Goal: Task Accomplishment & Management: Manage account settings

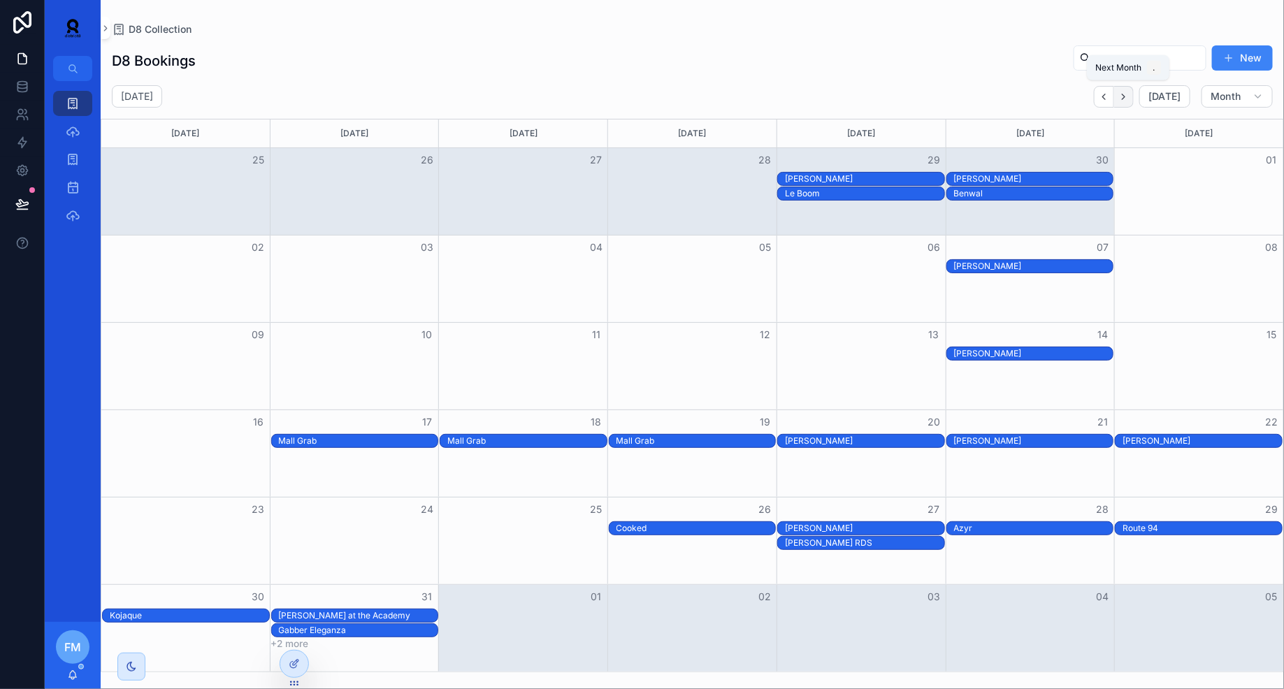
click at [1129, 98] on icon "Next" at bounding box center [1123, 97] width 10 height 10
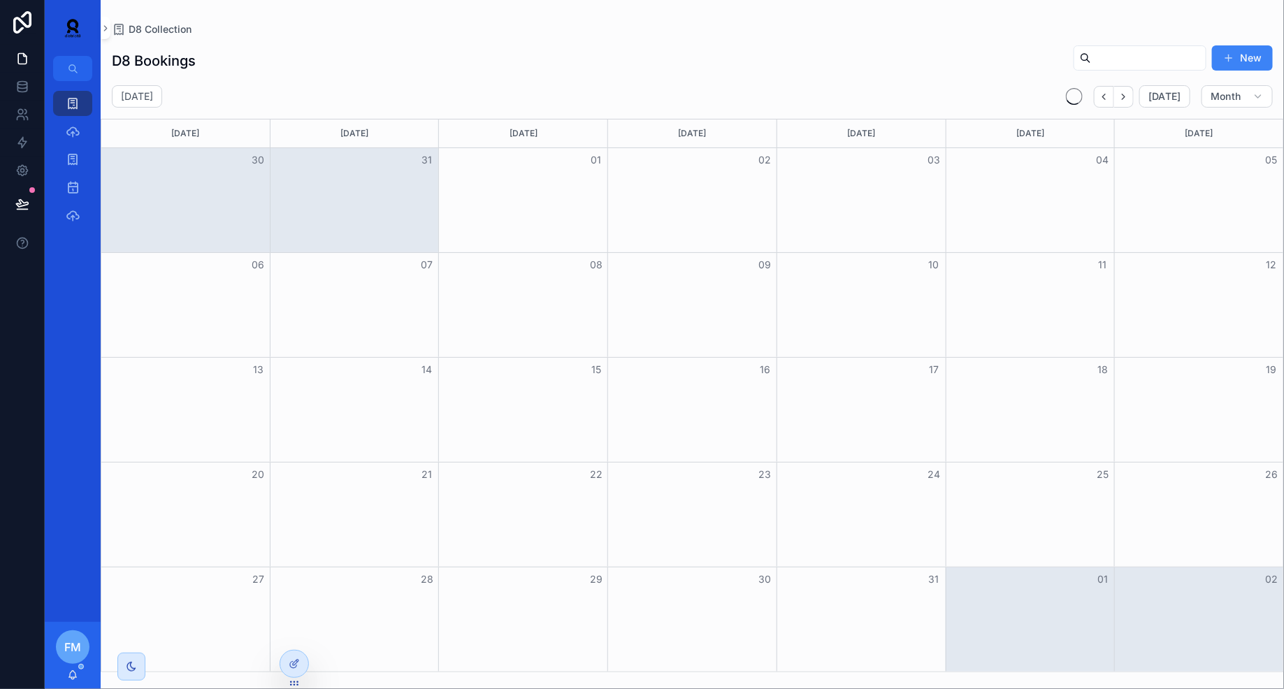
click at [1129, 98] on icon "Next" at bounding box center [1123, 97] width 10 height 10
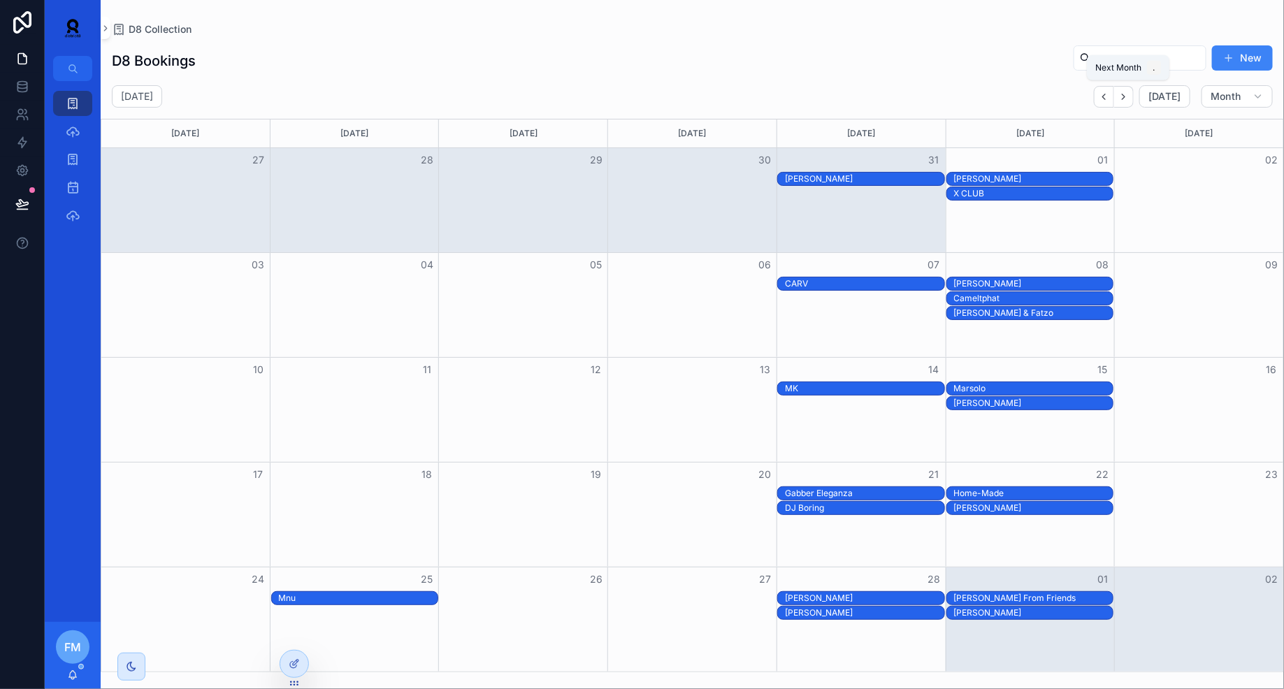
click at [1129, 98] on icon "Next" at bounding box center [1123, 97] width 10 height 10
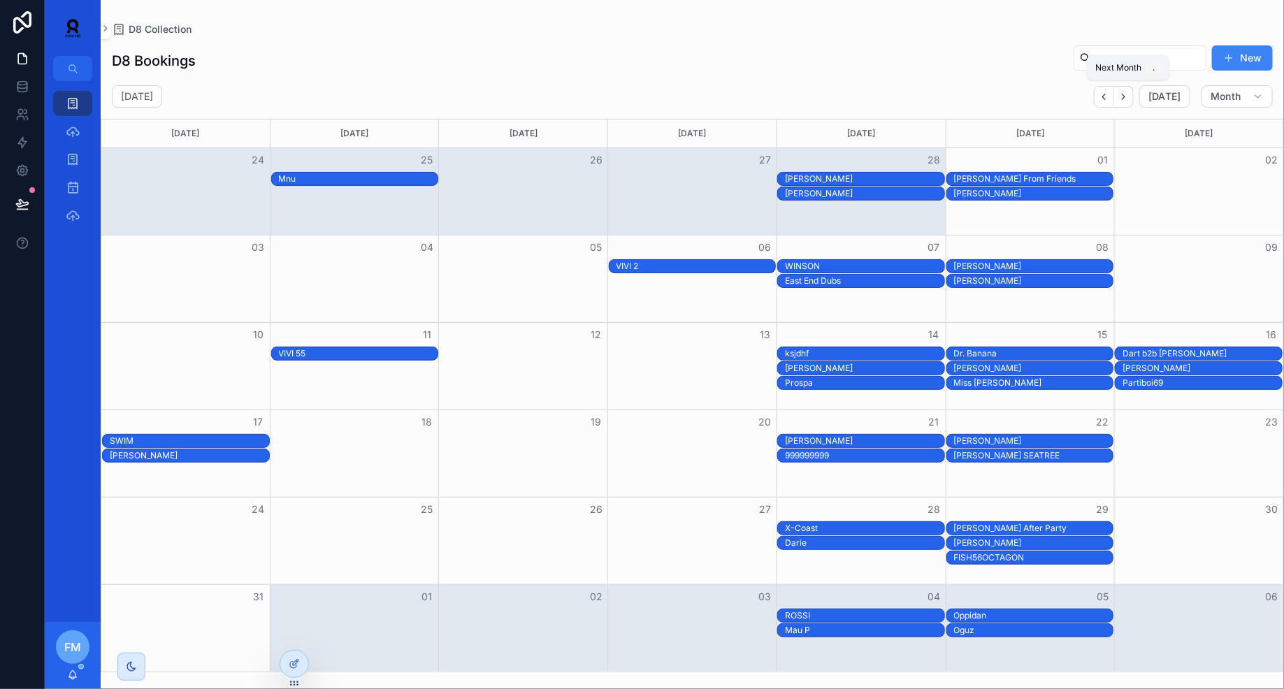
click at [1129, 98] on icon "Next" at bounding box center [1123, 97] width 10 height 10
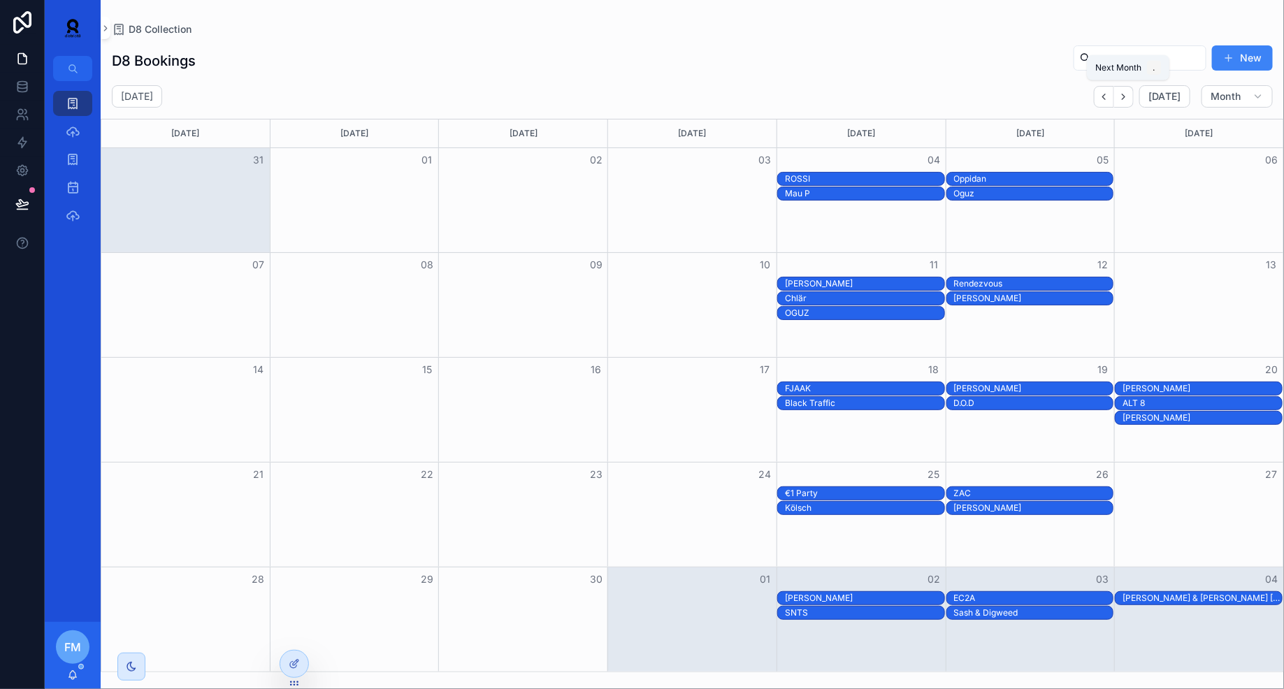
click at [1129, 98] on icon "Next" at bounding box center [1123, 97] width 10 height 10
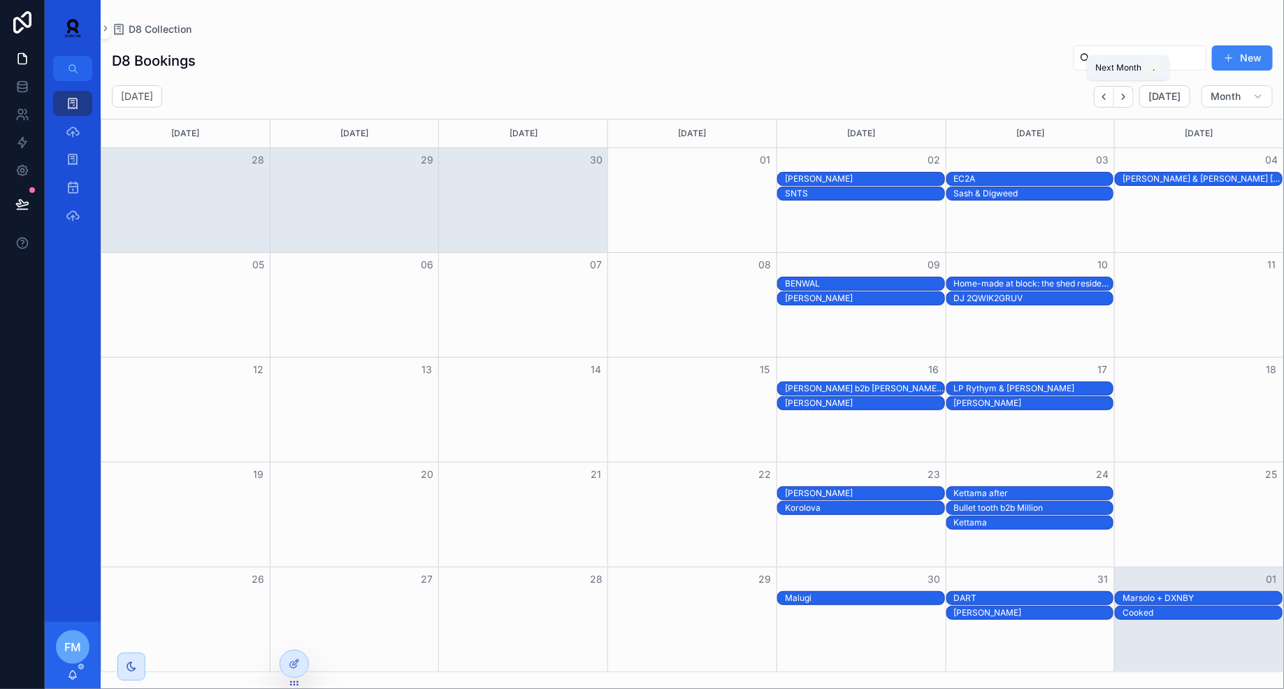
click at [1129, 98] on icon "Next" at bounding box center [1123, 97] width 10 height 10
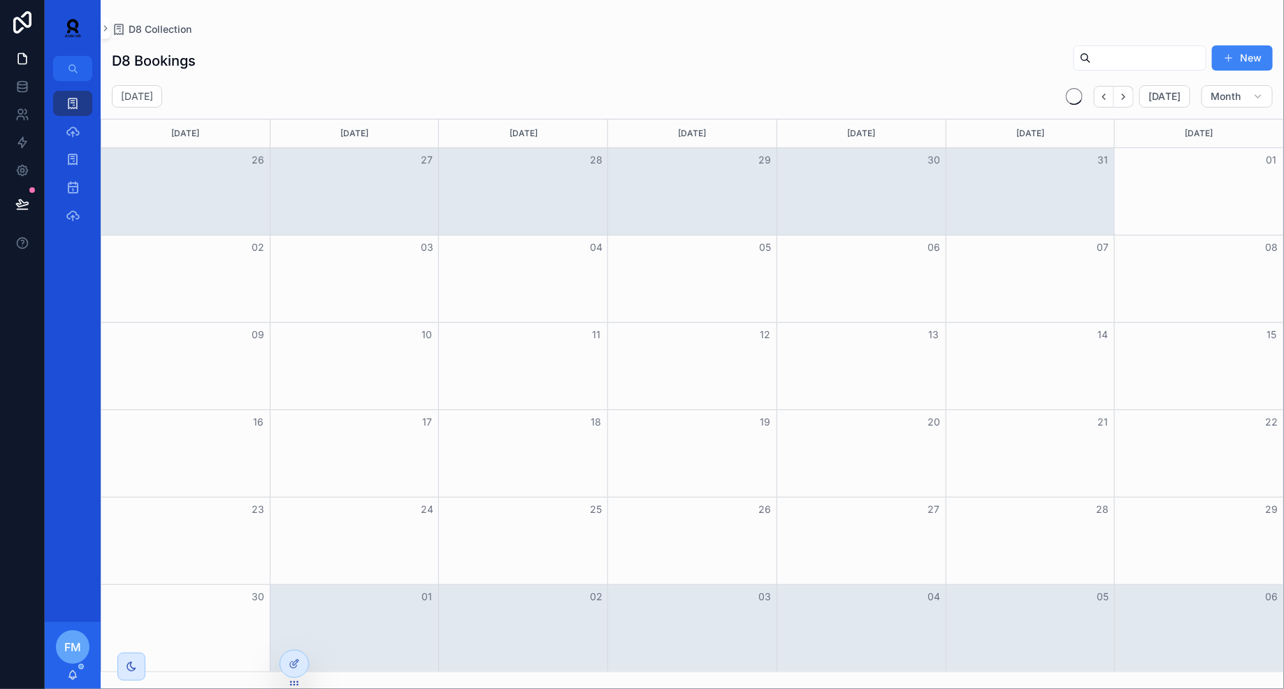
click at [1129, 98] on icon "Next" at bounding box center [1123, 97] width 10 height 10
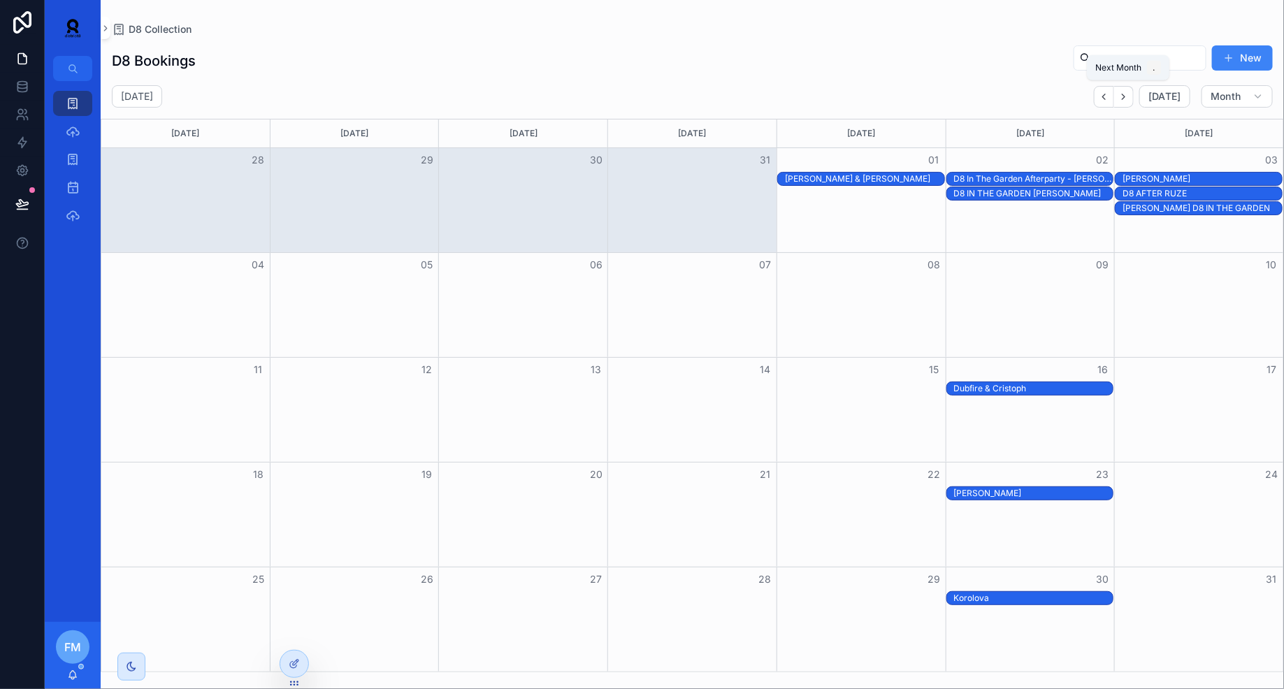
click at [1129, 98] on icon "Next" at bounding box center [1123, 97] width 10 height 10
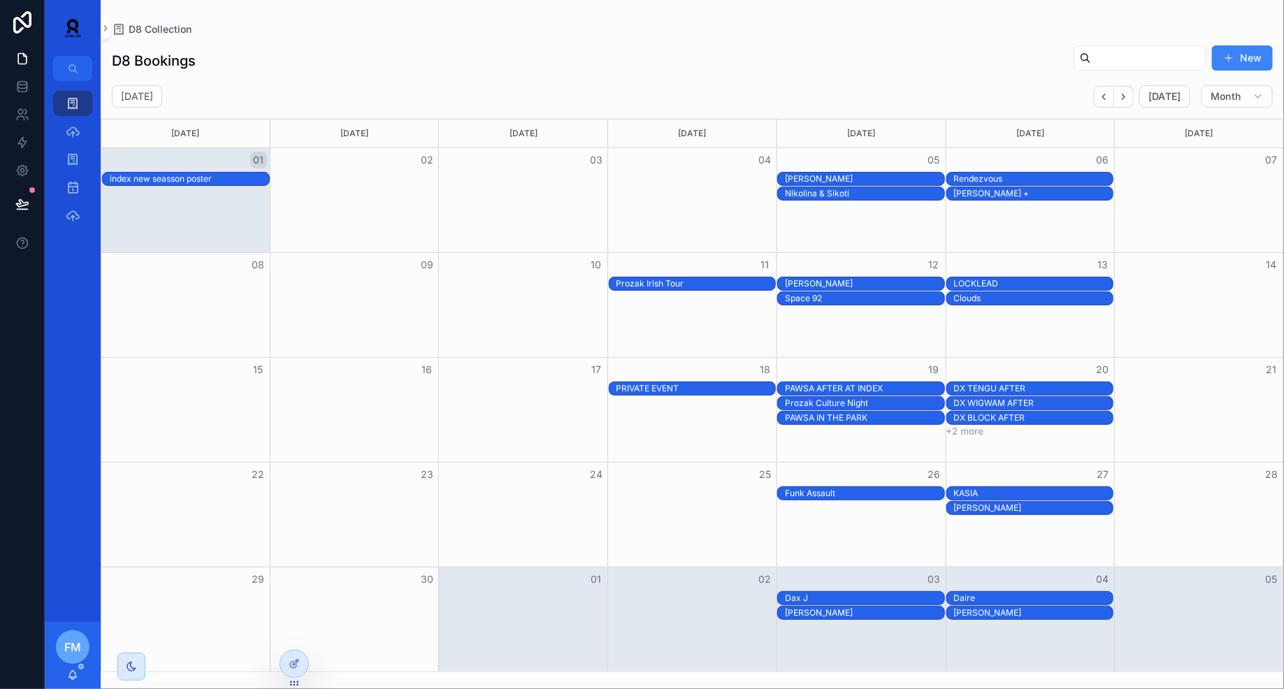
click at [711, 384] on div "PRIVATE EVENT" at bounding box center [695, 388] width 159 height 11
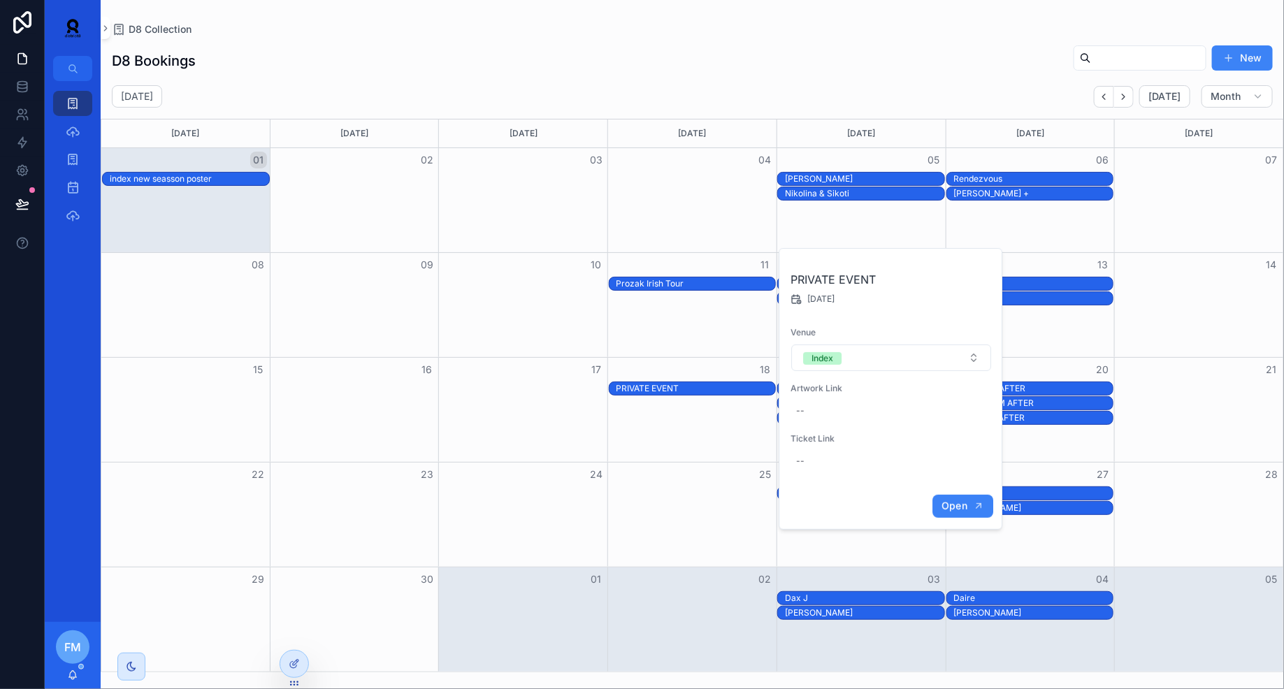
click at [970, 501] on button "Open" at bounding box center [962, 506] width 61 height 23
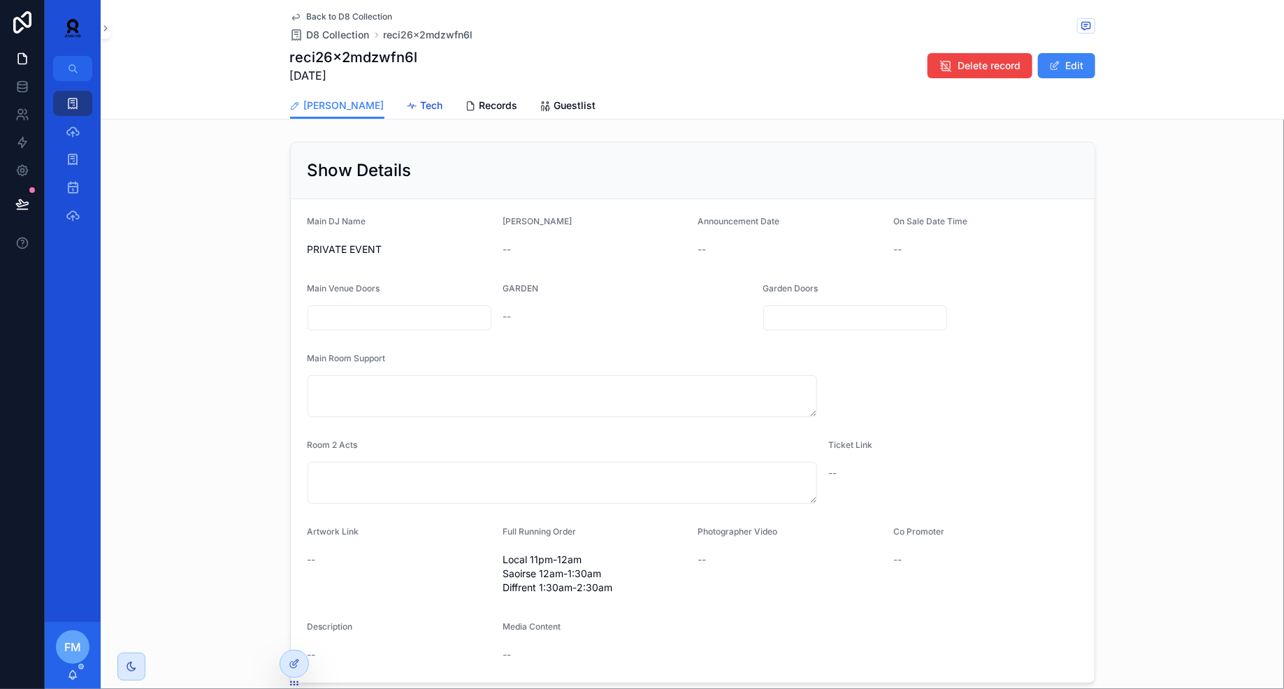
click at [421, 101] on span "Tech" at bounding box center [432, 106] width 22 height 14
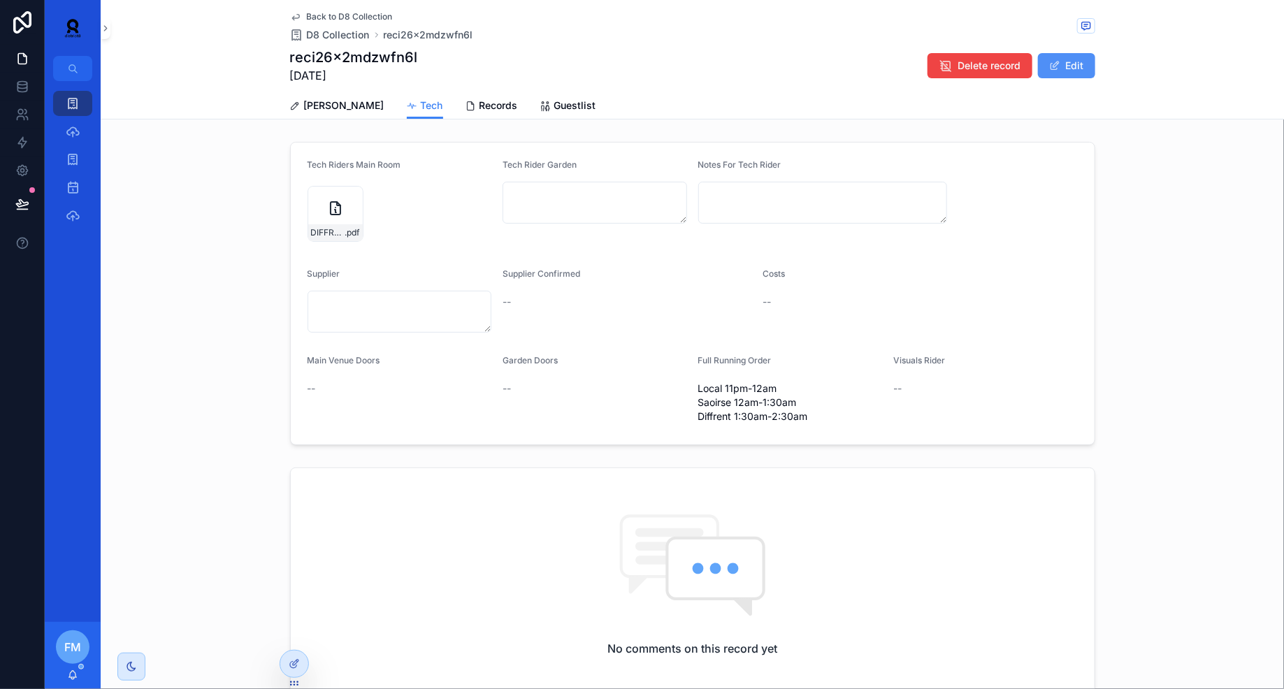
click at [1080, 55] on button "Edit" at bounding box center [1066, 65] width 57 height 25
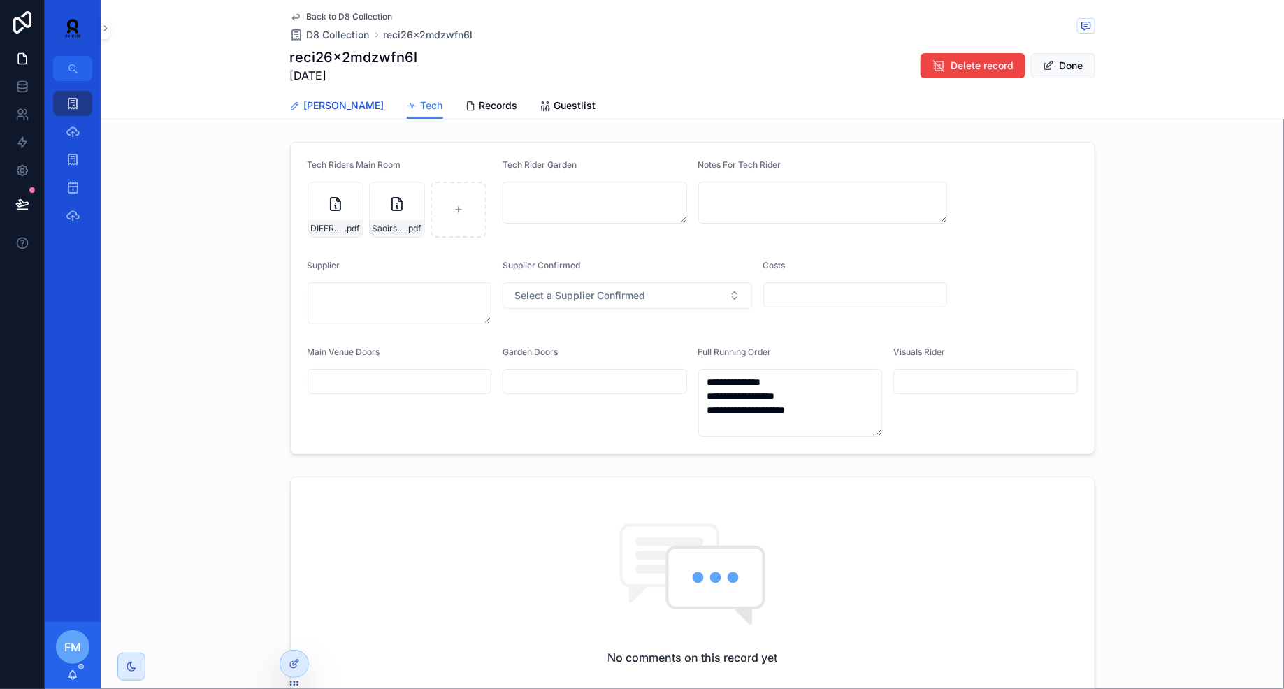
click at [324, 99] on span "[PERSON_NAME]" at bounding box center [344, 106] width 80 height 14
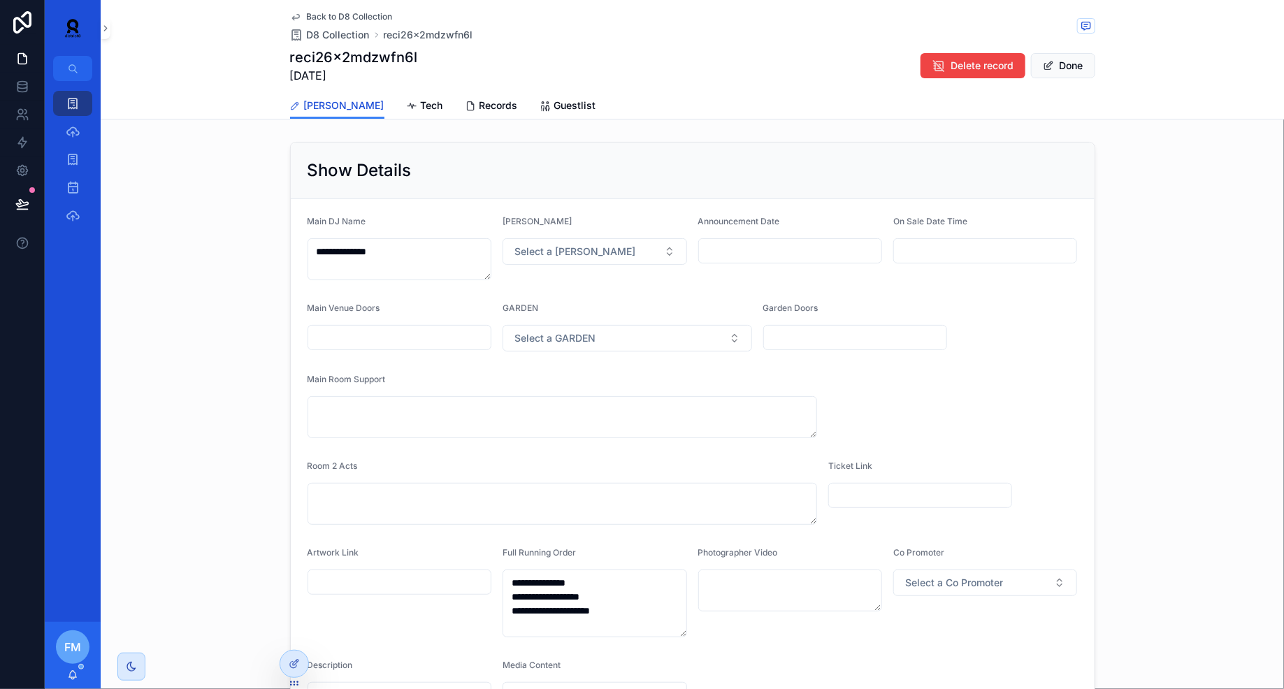
scroll to position [461, 0]
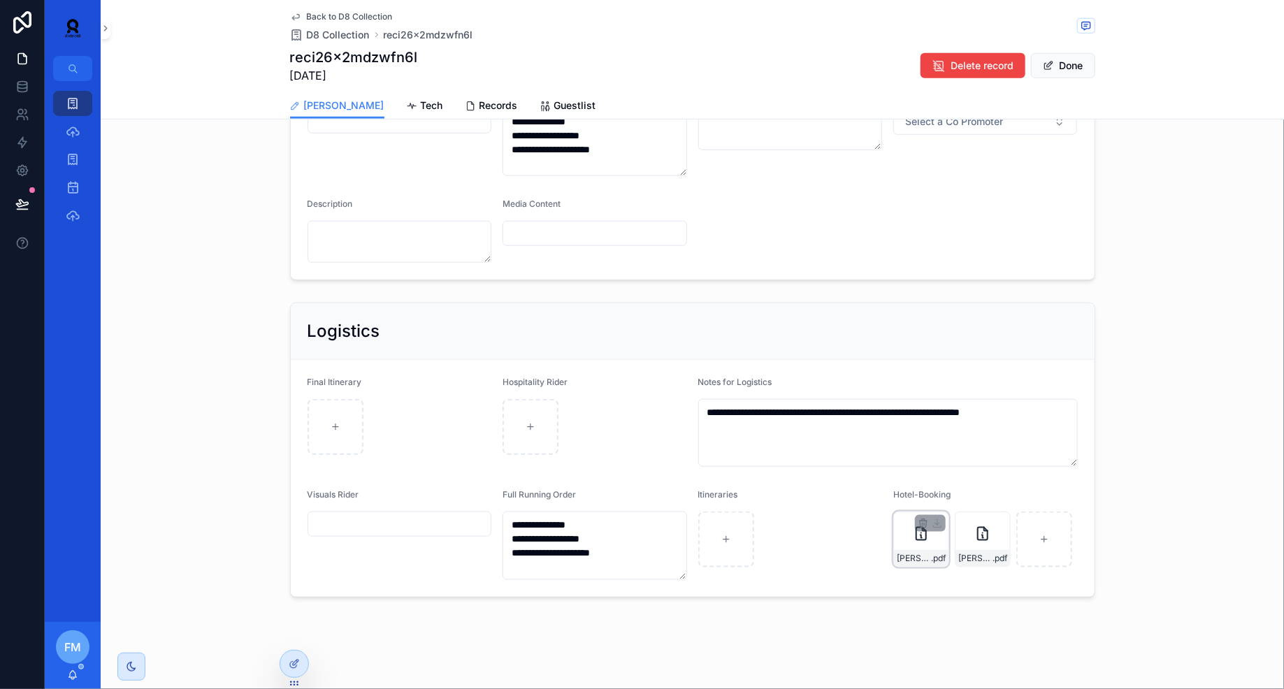
click at [918, 546] on div "[PERSON_NAME]-(1) .pdf" at bounding box center [921, 540] width 56 height 56
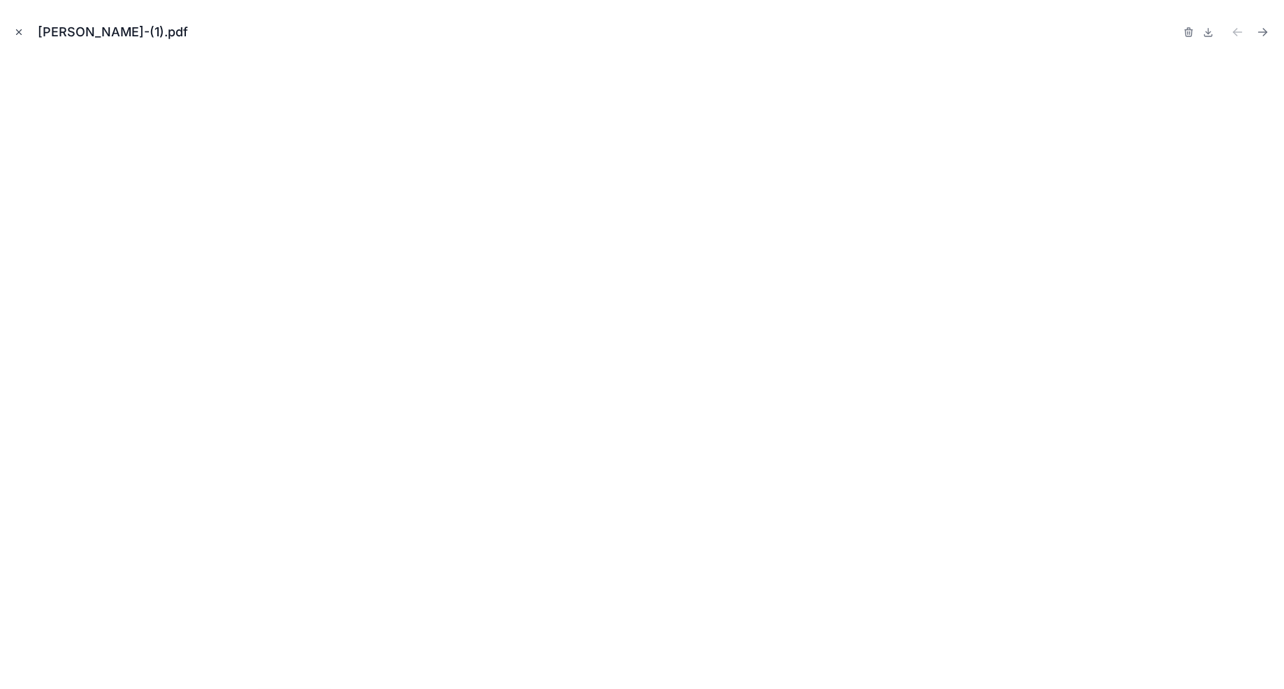
click at [22, 27] on icon "Close modal" at bounding box center [19, 32] width 10 height 10
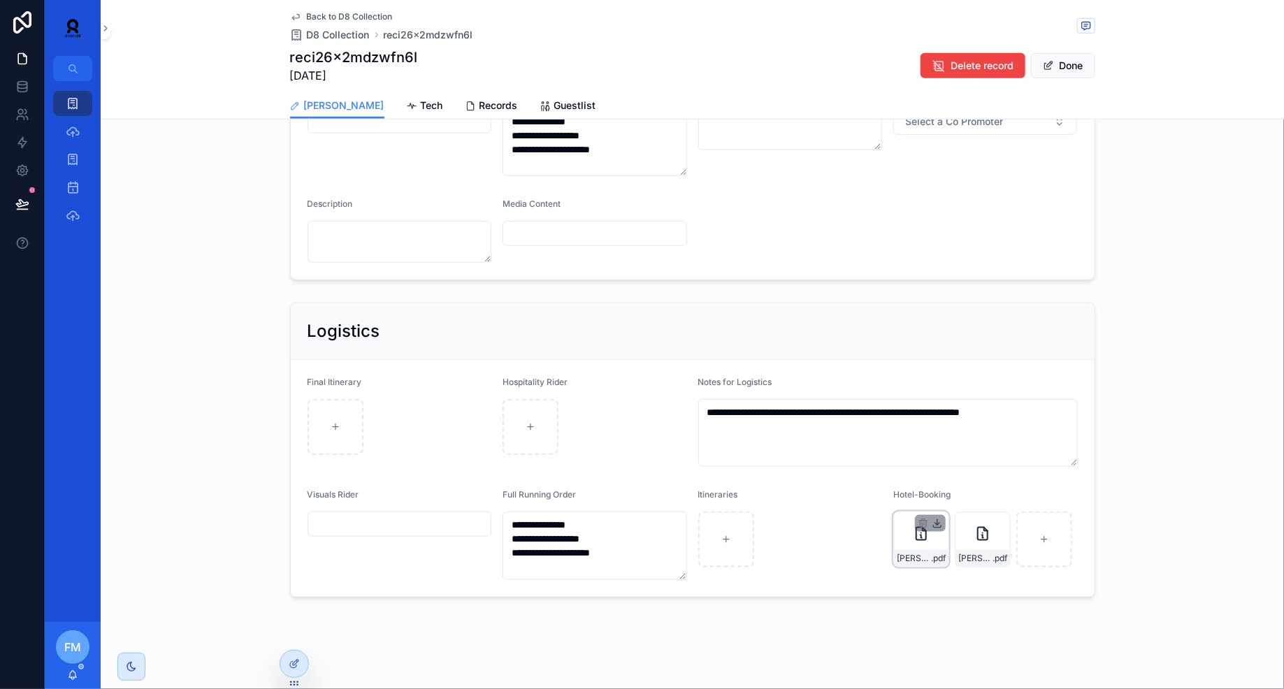
click at [936, 523] on icon "scrollable content" at bounding box center [937, 524] width 5 height 2
drag, startPoint x: 635, startPoint y: 546, endPoint x: 486, endPoint y: 506, distance: 154.3
click at [486, 506] on form "**********" at bounding box center [693, 478] width 804 height 236
click at [68, 99] on icon "scrollable content" at bounding box center [73, 103] width 14 height 14
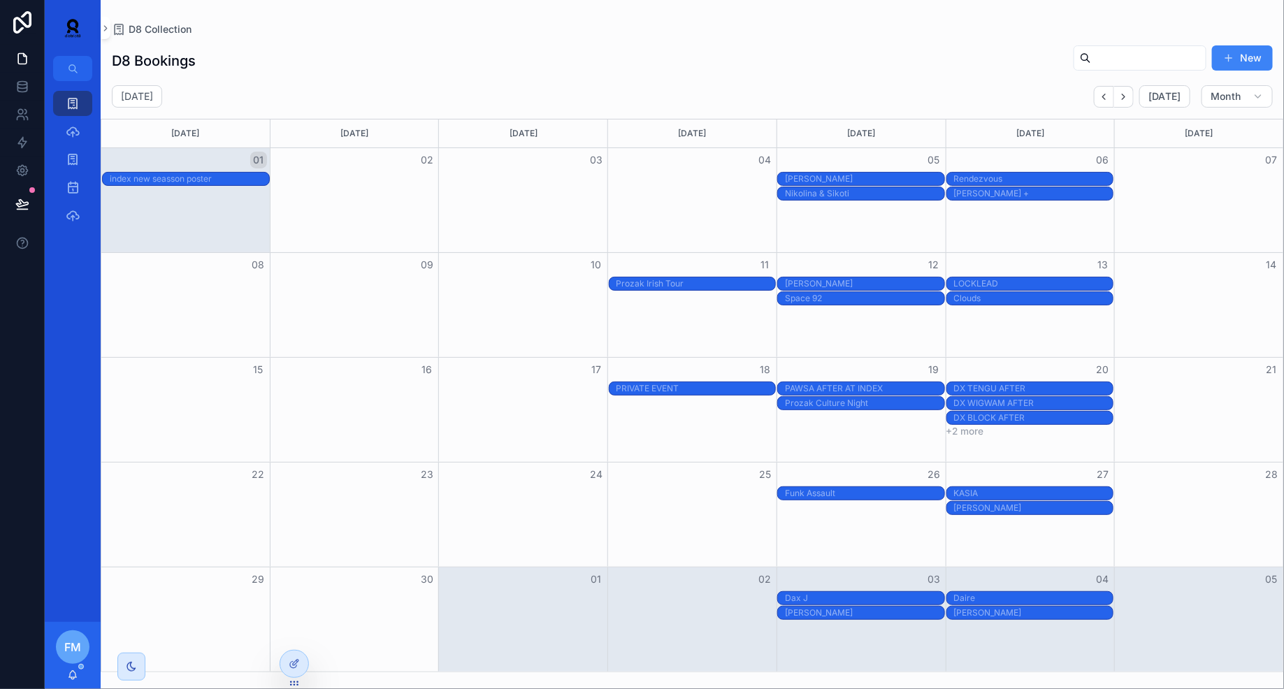
click at [876, 420] on div "PAWSA IN THE PARK" at bounding box center [864, 417] width 159 height 11
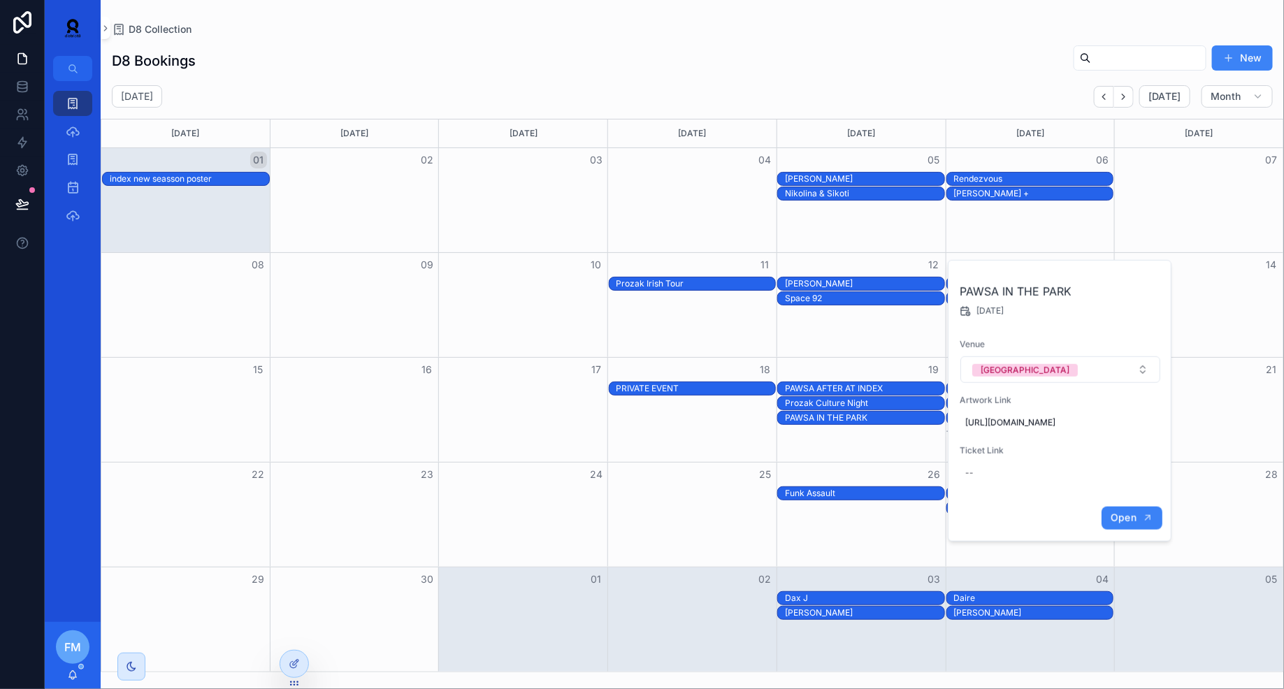
click at [1133, 524] on span "Open" at bounding box center [1123, 518] width 26 height 13
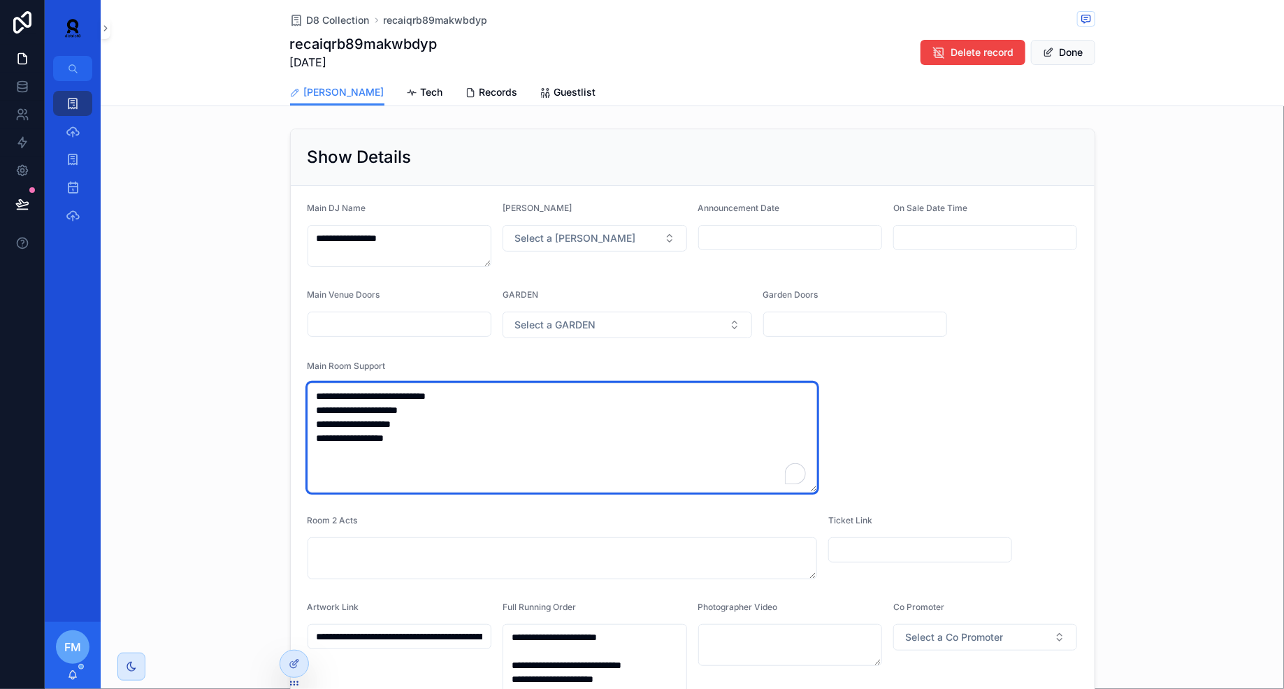
drag, startPoint x: 428, startPoint y: 438, endPoint x: 274, endPoint y: 436, distance: 153.7
click at [274, 436] on div "**********" at bounding box center [692, 511] width 1183 height 776
